Goal: Use online tool/utility: Utilize a website feature to perform a specific function

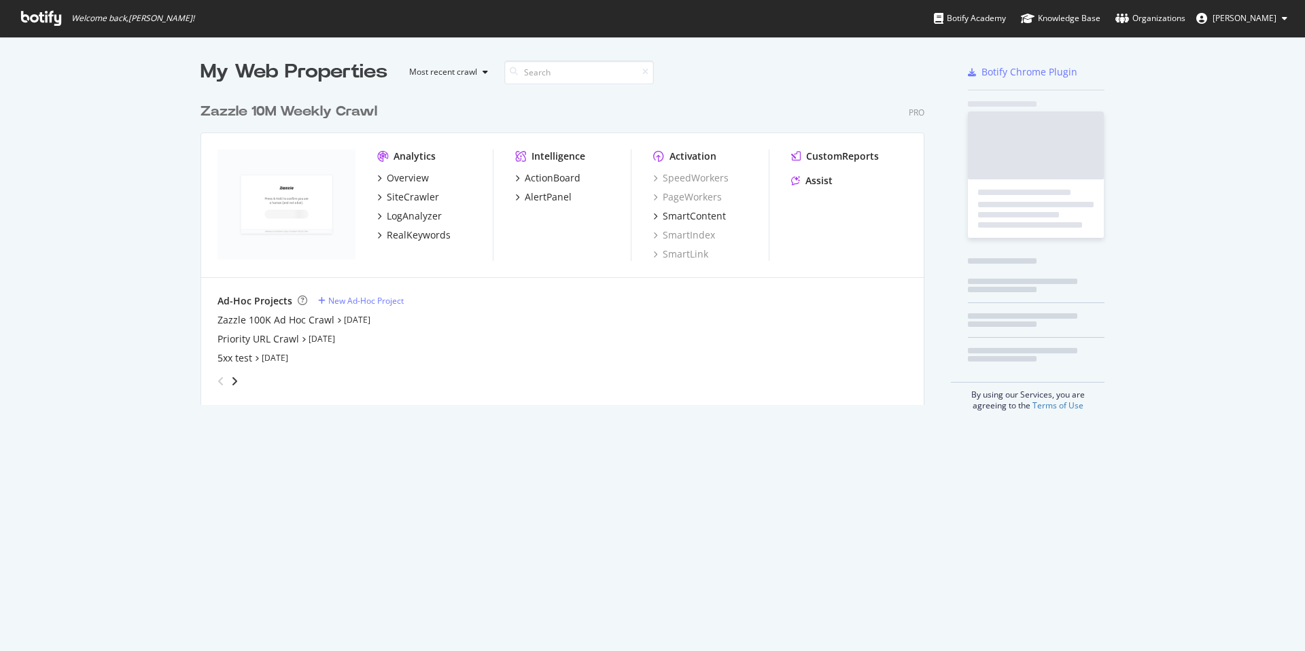
scroll to position [309, 725]
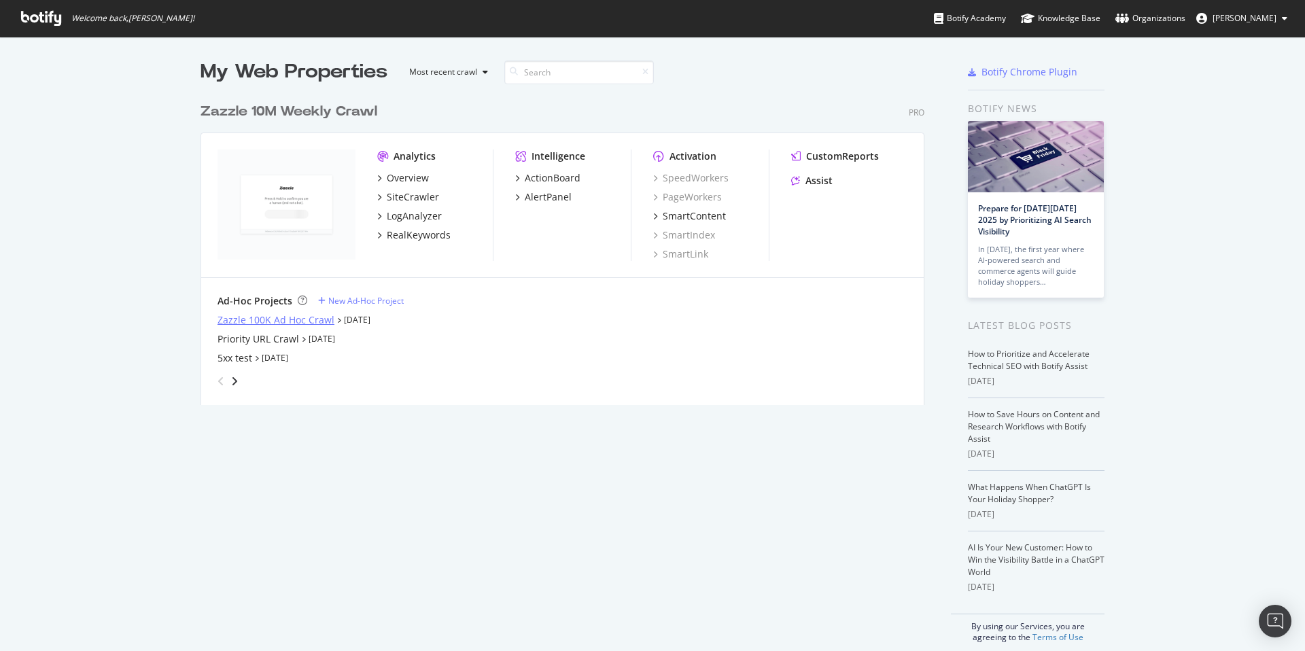
click at [315, 320] on div "Zazzle 100K Ad Hoc Crawl" at bounding box center [276, 320] width 117 height 14
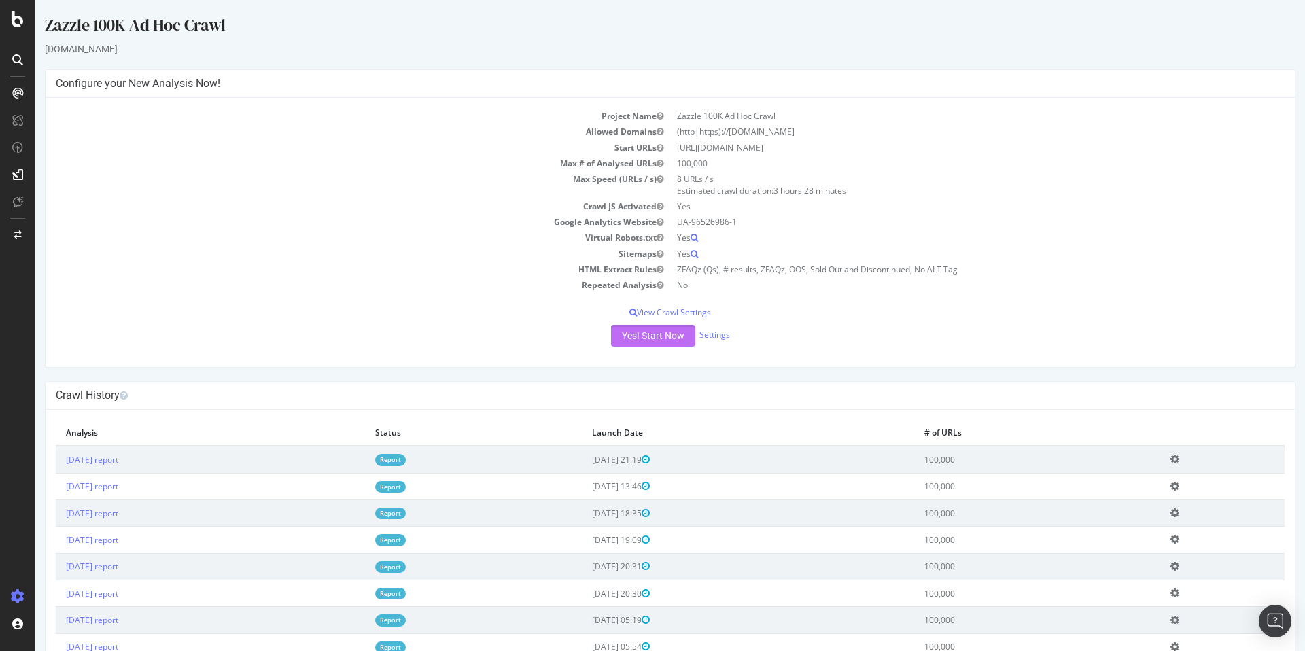
click at [646, 338] on button "Yes! Start Now" at bounding box center [653, 336] width 84 height 22
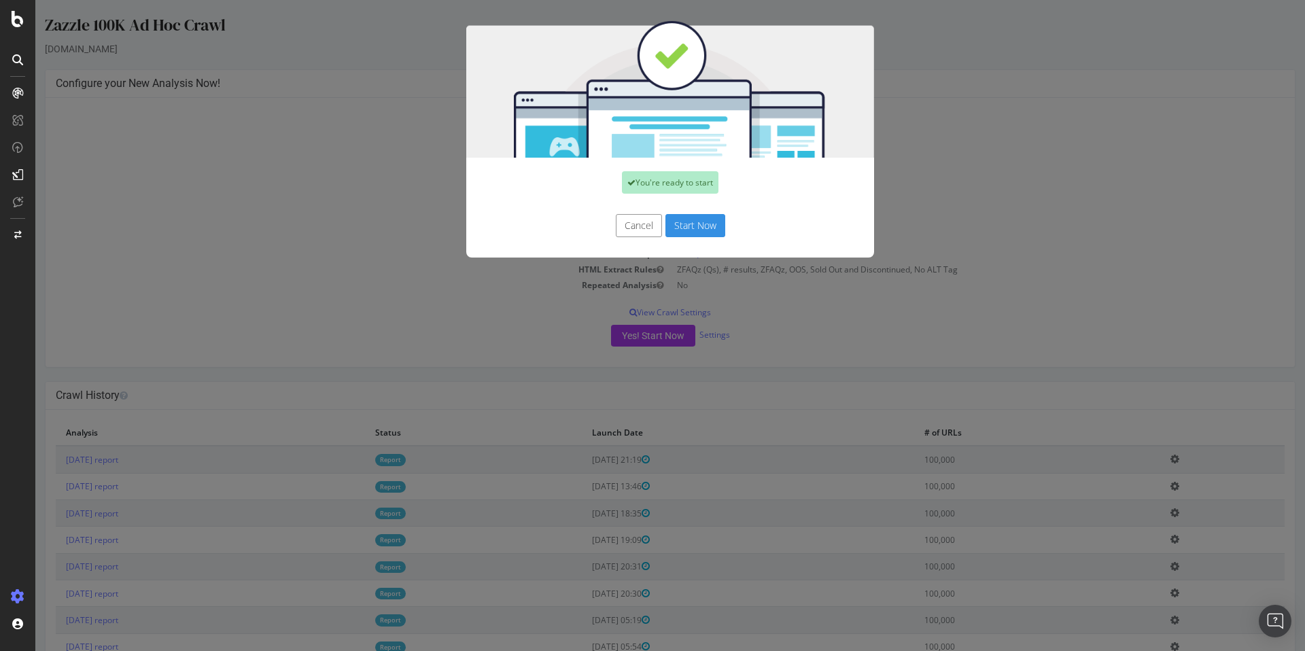
click at [695, 229] on button "Start Now" at bounding box center [695, 225] width 60 height 23
